Goal: Information Seeking & Learning: Learn about a topic

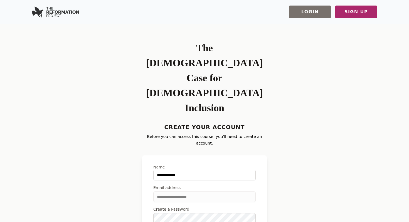
click at [270, 188] on div "**********" at bounding box center [204, 170] width 409 height 292
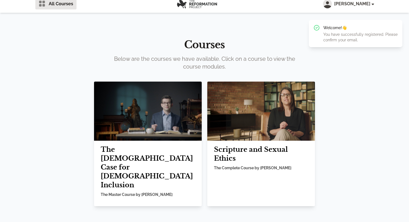
scroll to position [5, 0]
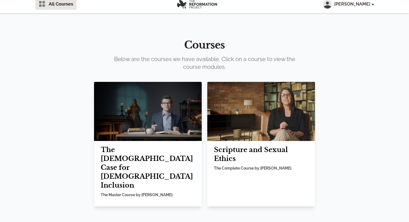
click at [226, 162] on h2 "Scripture and Sexual Ethics" at bounding box center [261, 155] width 94 height 18
click at [239, 123] on img at bounding box center [261, 111] width 108 height 59
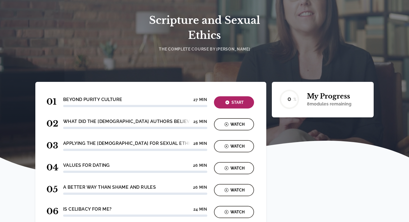
scroll to position [41, 0]
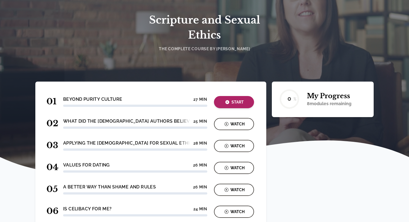
click at [236, 102] on div "Start" at bounding box center [233, 102] width 37 height 6
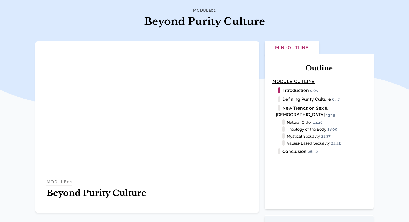
scroll to position [39, 0]
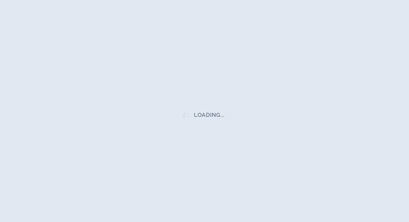
scroll to position [39, 0]
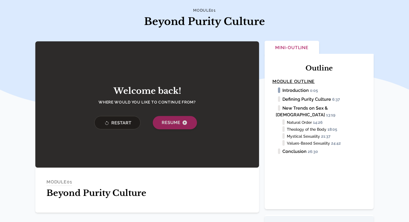
click at [173, 126] on span "Resume" at bounding box center [174, 123] width 26 height 7
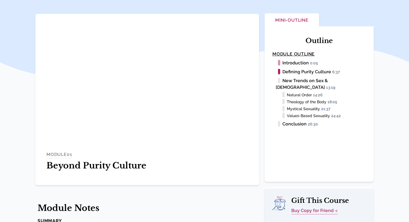
scroll to position [67, 0]
